Goal: Navigation & Orientation: Find specific page/section

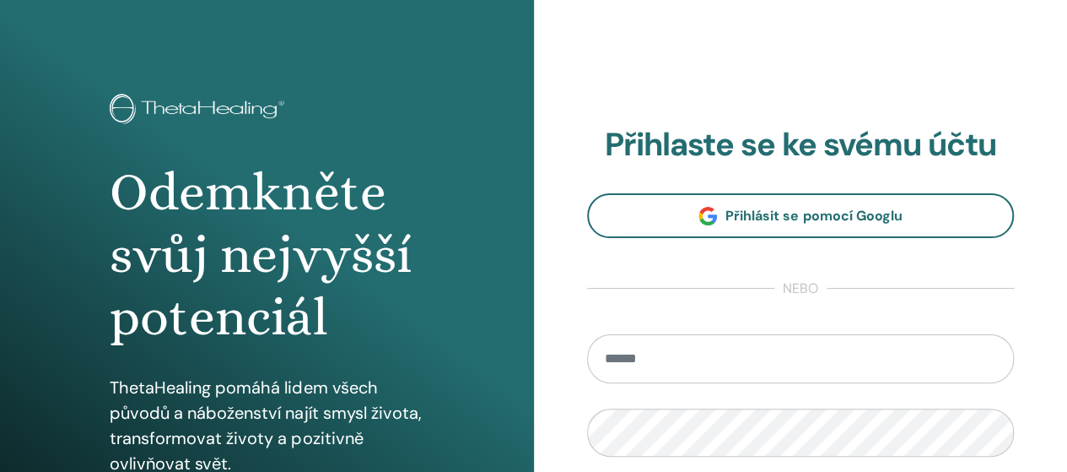
scroll to position [34, 0]
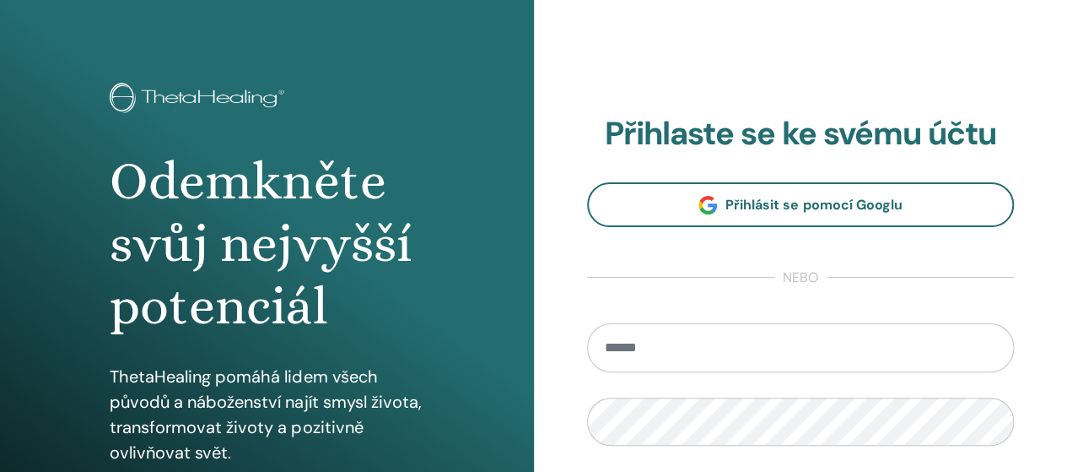
click at [742, 344] on input "email" at bounding box center [801, 347] width 428 height 49
type input "**********"
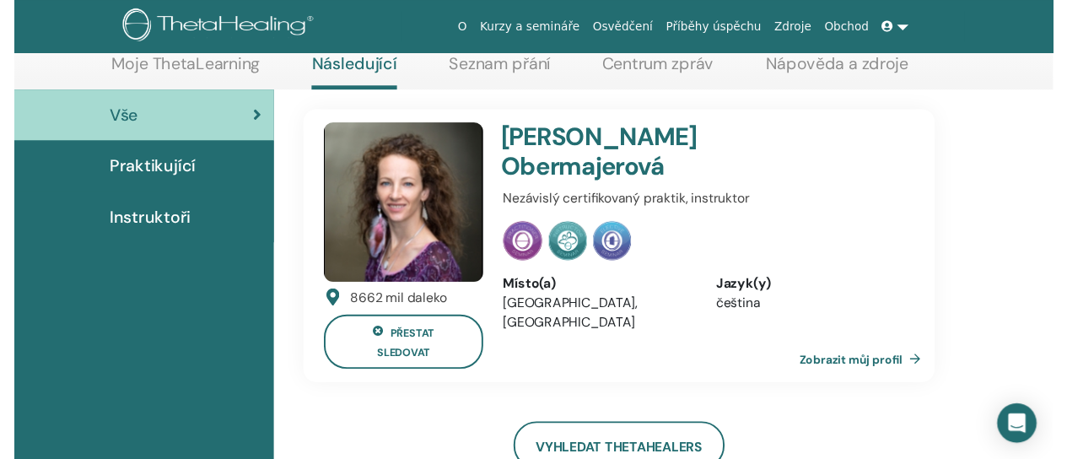
scroll to position [163, 0]
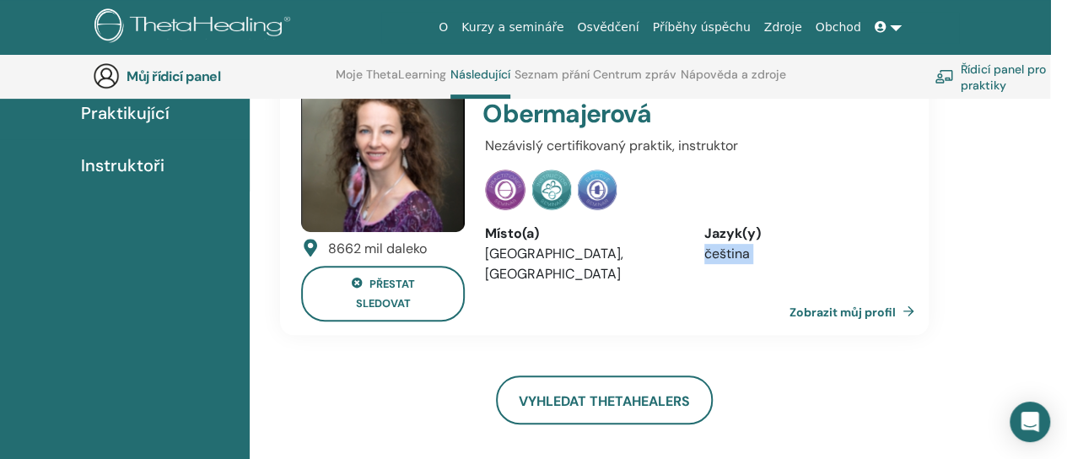
click at [1050, 263] on html "O Kurzy a semináře Osvědčení Příběhy úspěchu Zdroje Obchod [PERSON_NAME] Moje T…" at bounding box center [516, 33] width 1067 height 459
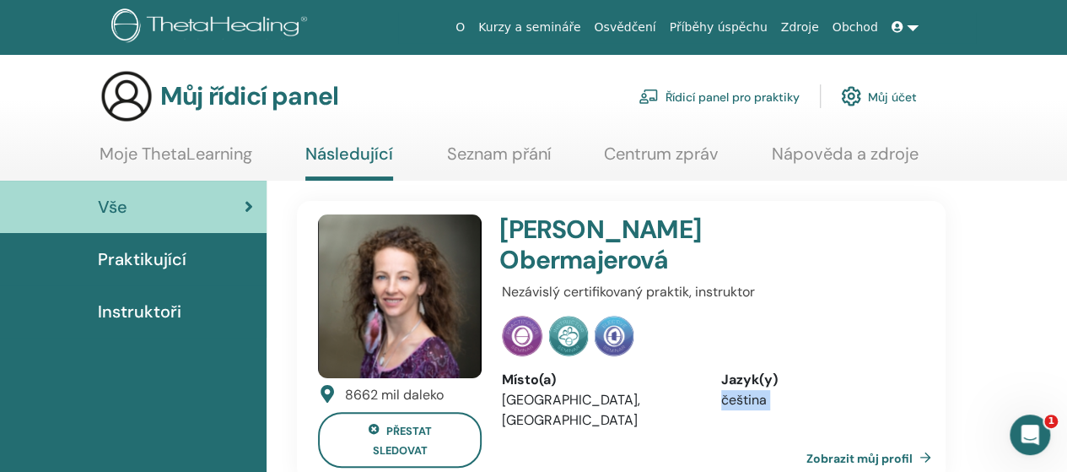
scroll to position [0, 0]
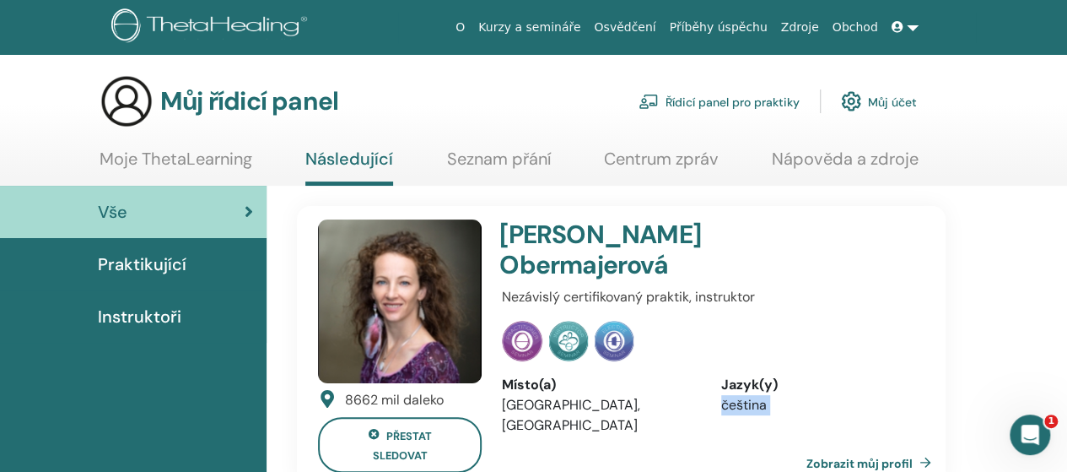
click at [579, 29] on font "Kurzy a semináře" at bounding box center [529, 26] width 102 height 13
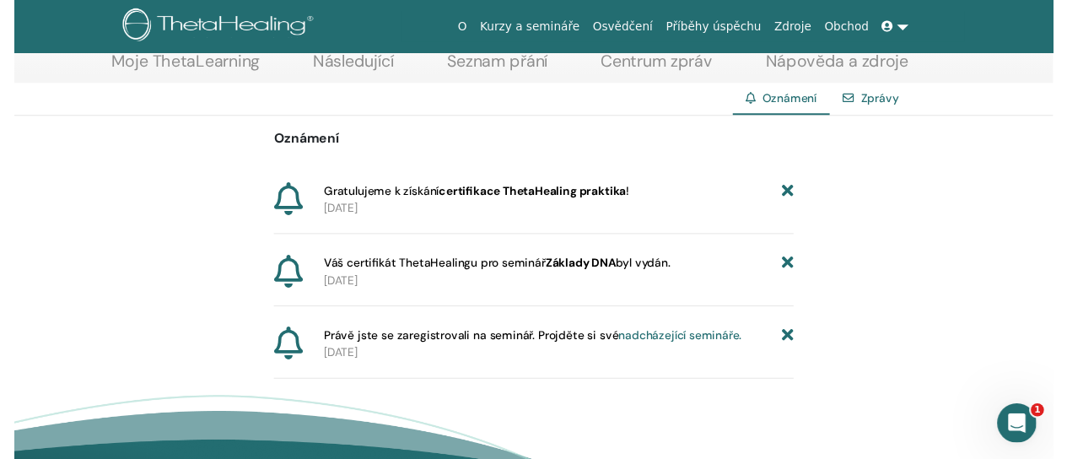
scroll to position [213, 19]
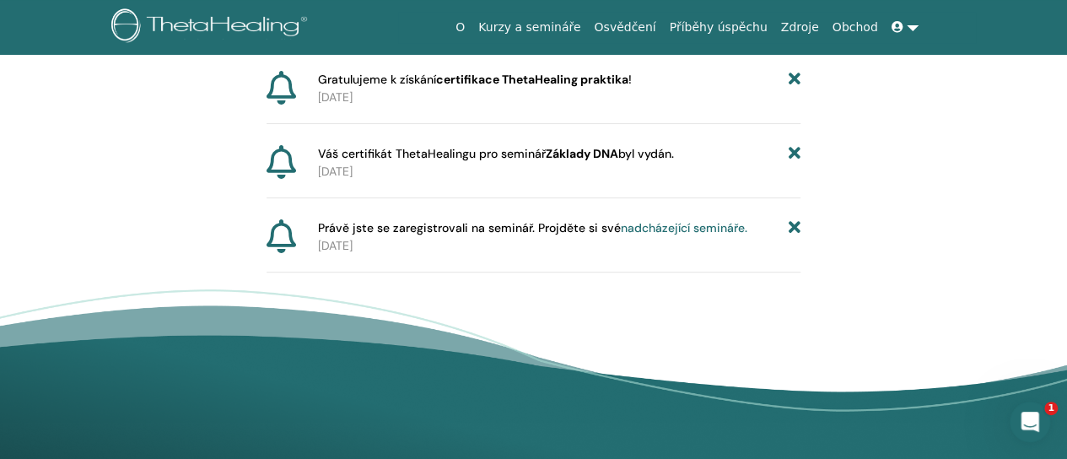
click at [1066, 246] on html "O Kurzy a semináře Osvědčení Příběhy úspěchu Zdroje Obchod [PERSON_NAME] Moje T…" at bounding box center [533, 16] width 1067 height 459
